Goal: Find specific page/section

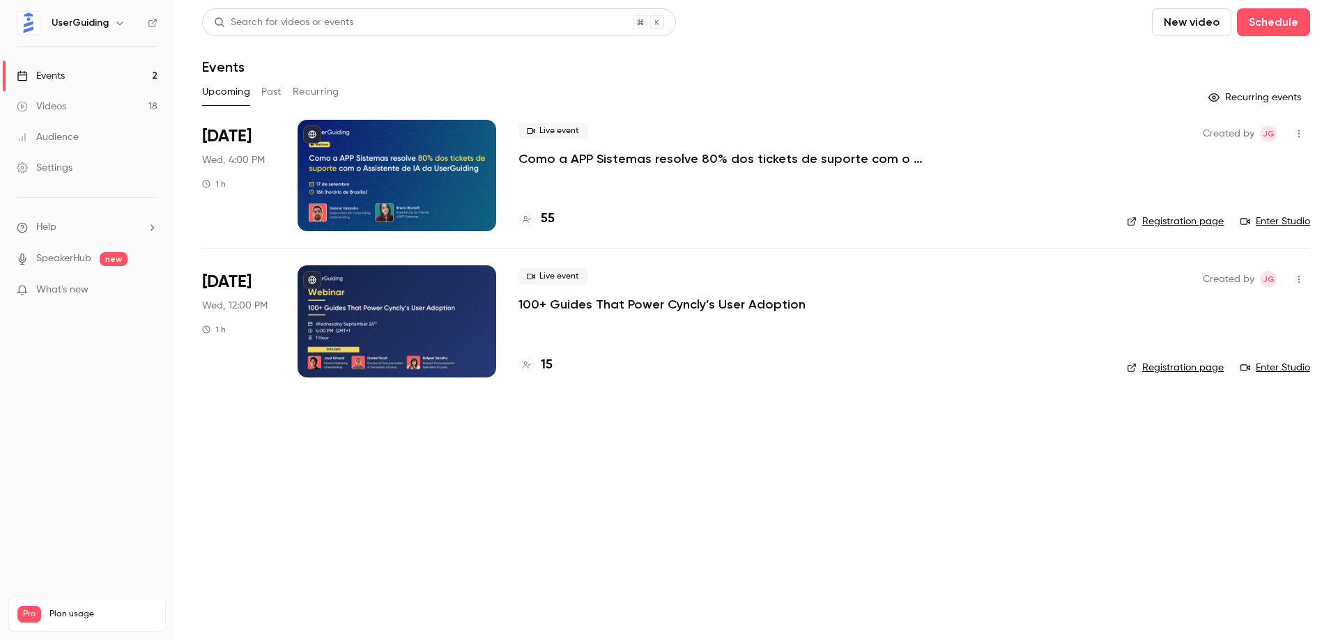
click at [712, 161] on p "Como a APP Sistemas resolve 80% dos tickets de suporte com o Assistente de IA d…" at bounding box center [728, 159] width 418 height 17
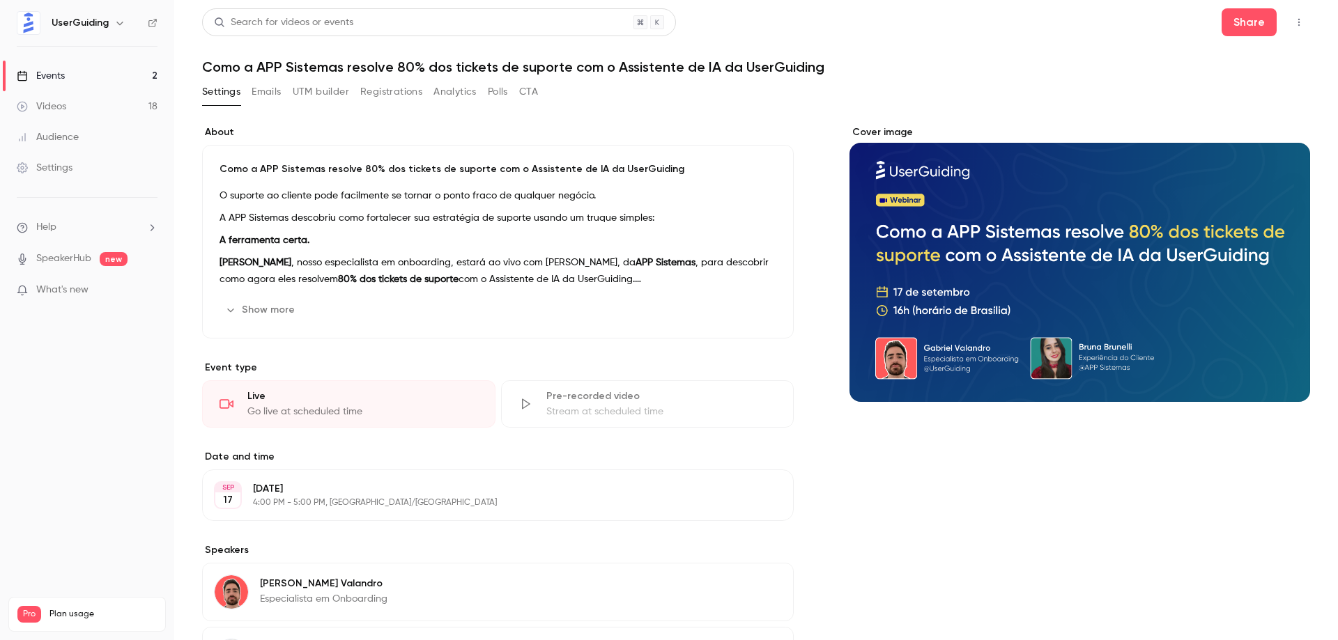
click at [383, 94] on button "Registrations" at bounding box center [391, 92] width 62 height 22
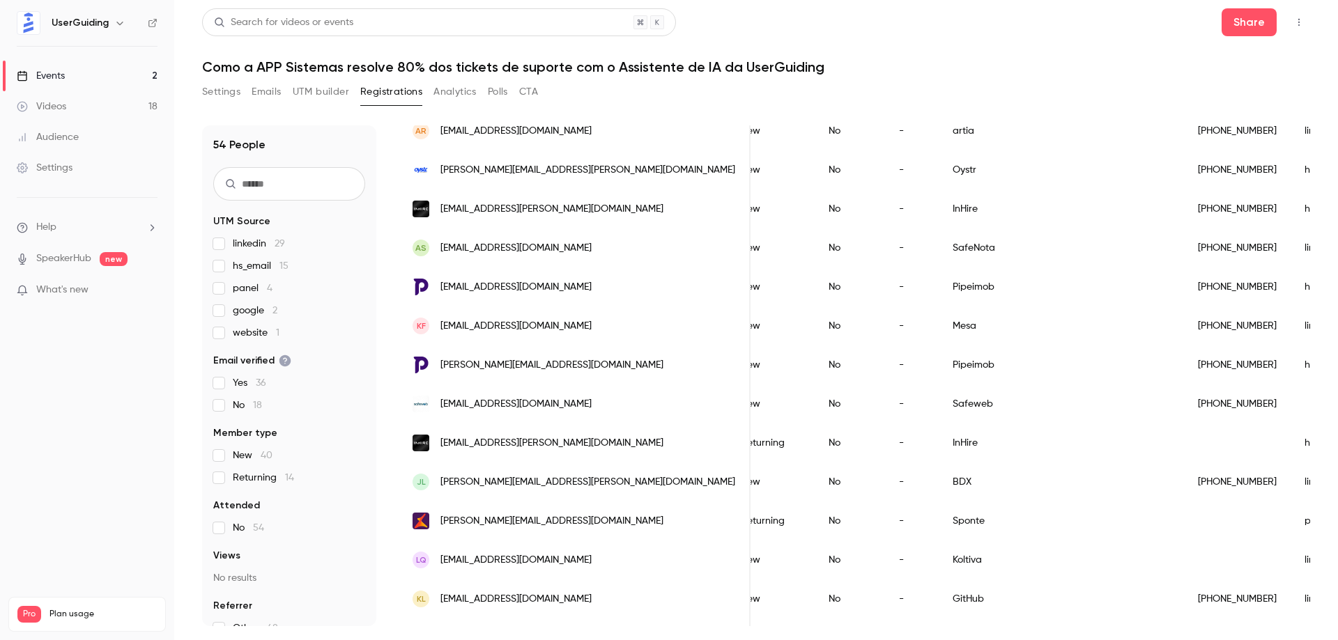
scroll to position [325, 0]
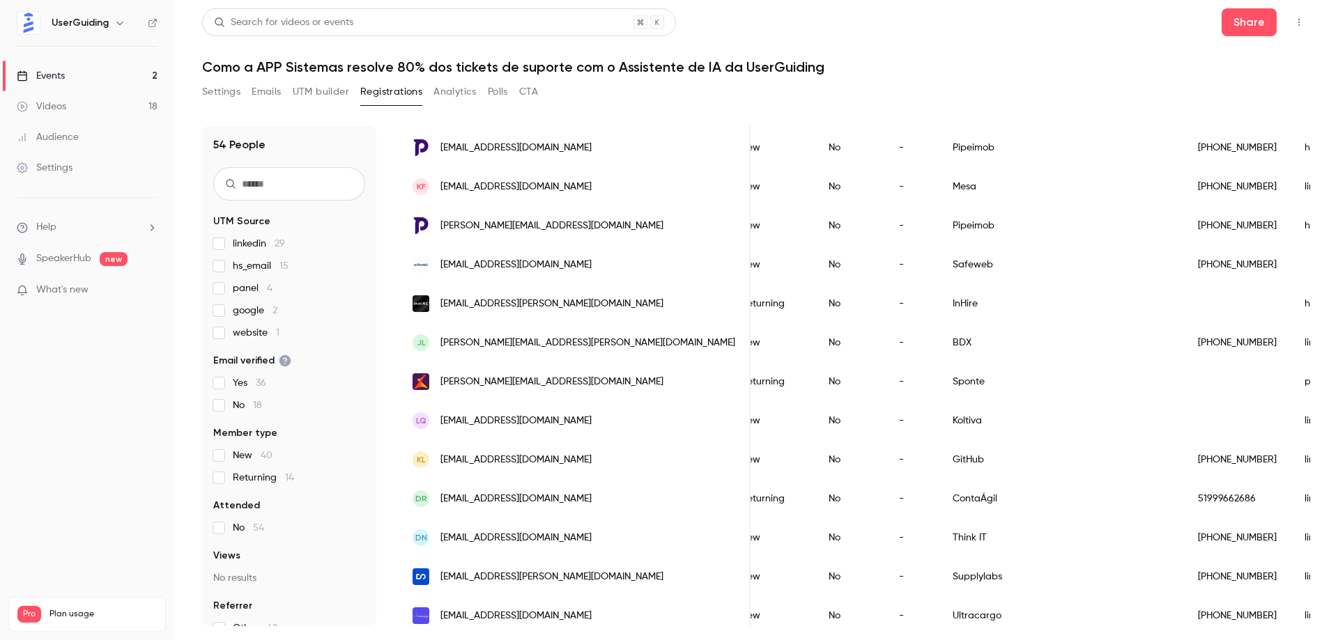
click at [1012, 29] on div "Search for videos or events Share" at bounding box center [756, 22] width 1108 height 28
